Goal: Information Seeking & Learning: Learn about a topic

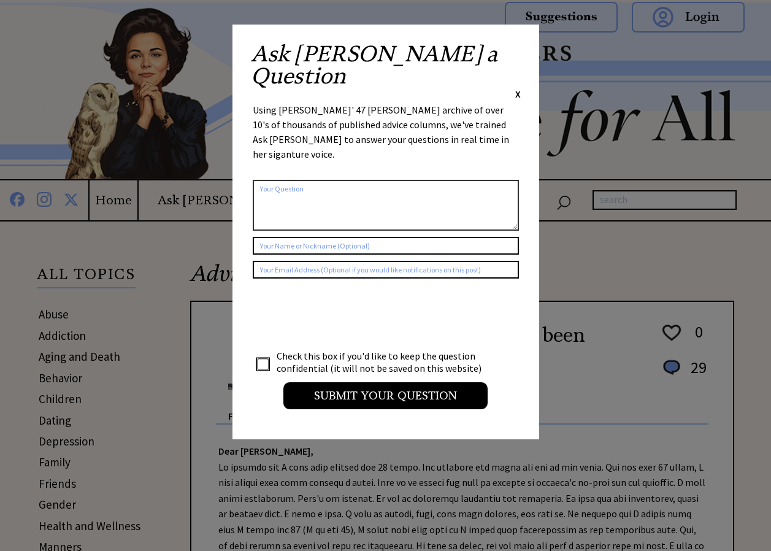
click at [517, 88] on span "X" at bounding box center [519, 94] width 6 height 12
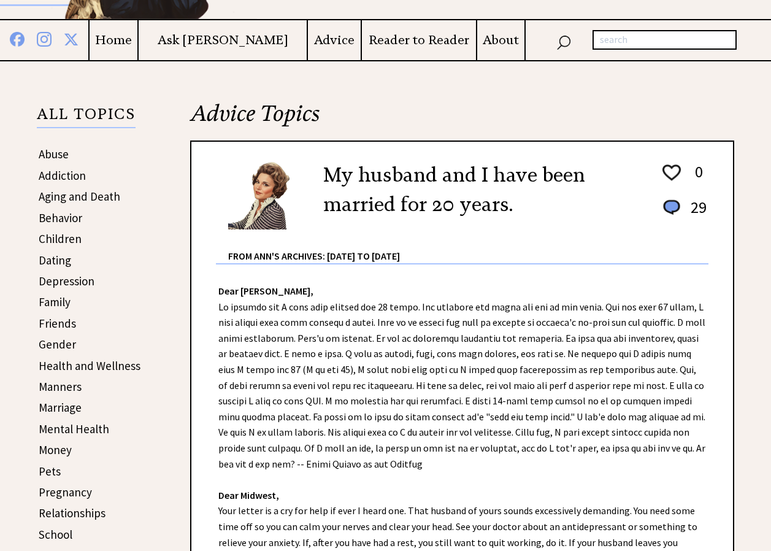
scroll to position [184, 0]
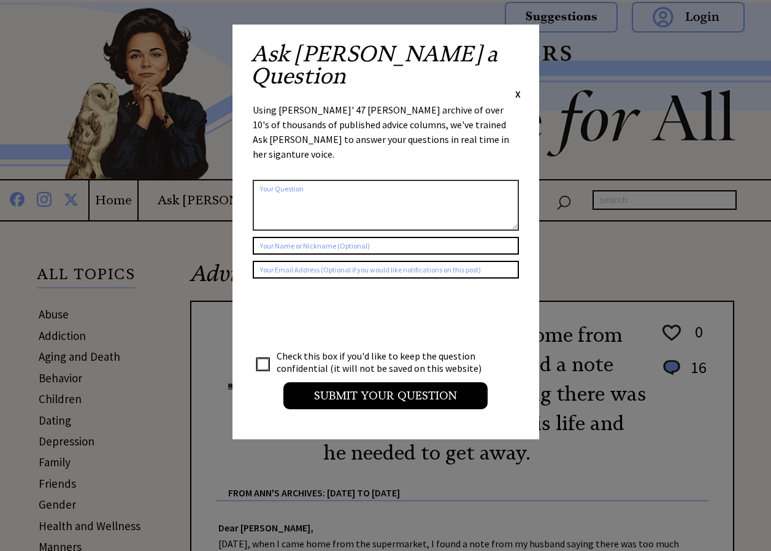
click at [518, 88] on span "X" at bounding box center [519, 94] width 6 height 12
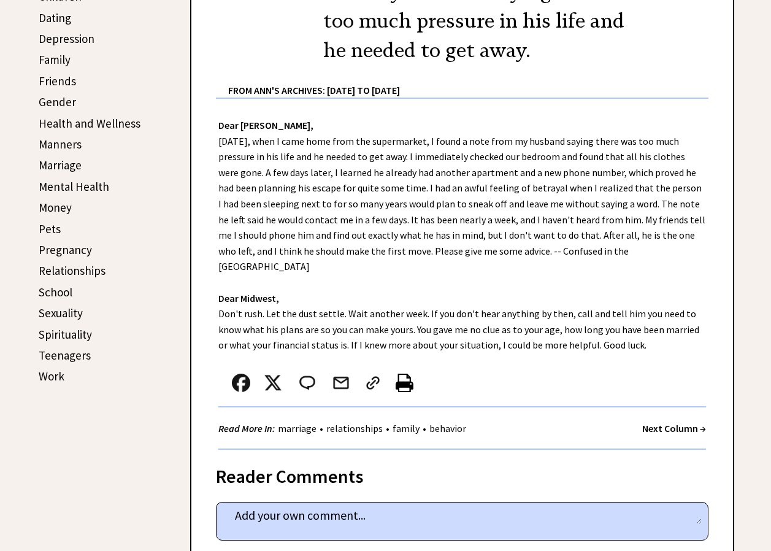
scroll to position [368, 0]
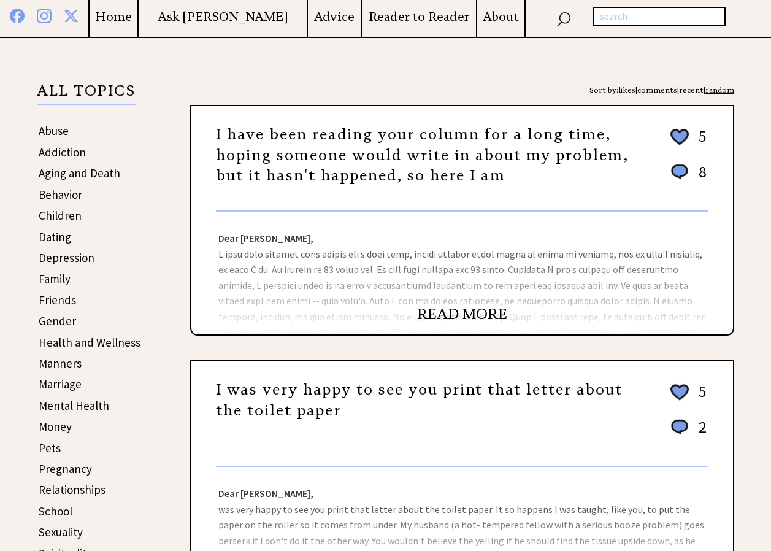
scroll to position [184, 0]
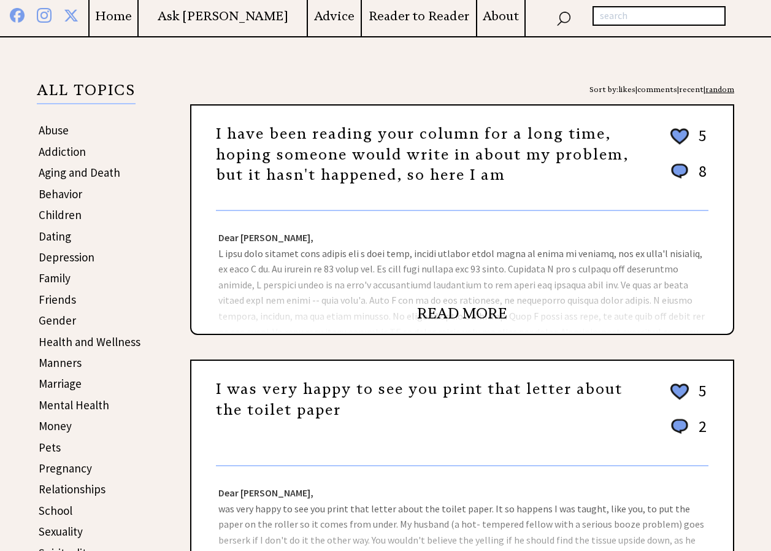
click at [454, 317] on link "READ MORE" at bounding box center [462, 313] width 90 height 18
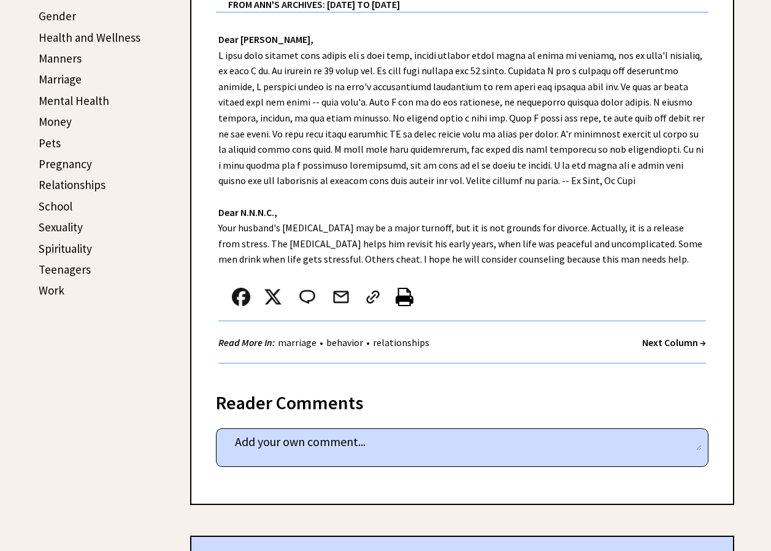
scroll to position [491, 0]
